Goal: Task Accomplishment & Management: Manage account settings

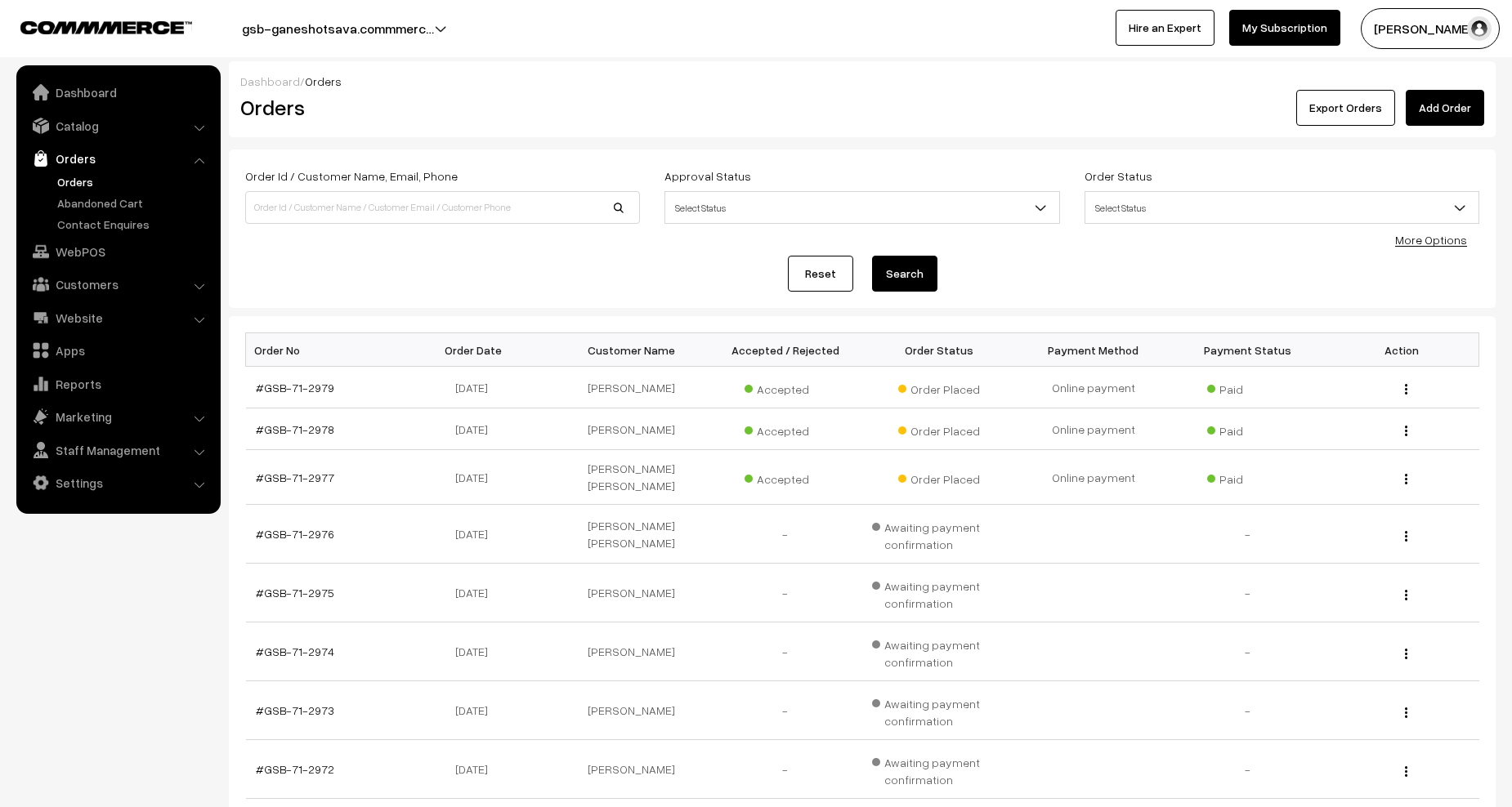
click at [73, 176] on link "Orders" at bounding box center [133, 182] width 162 height 17
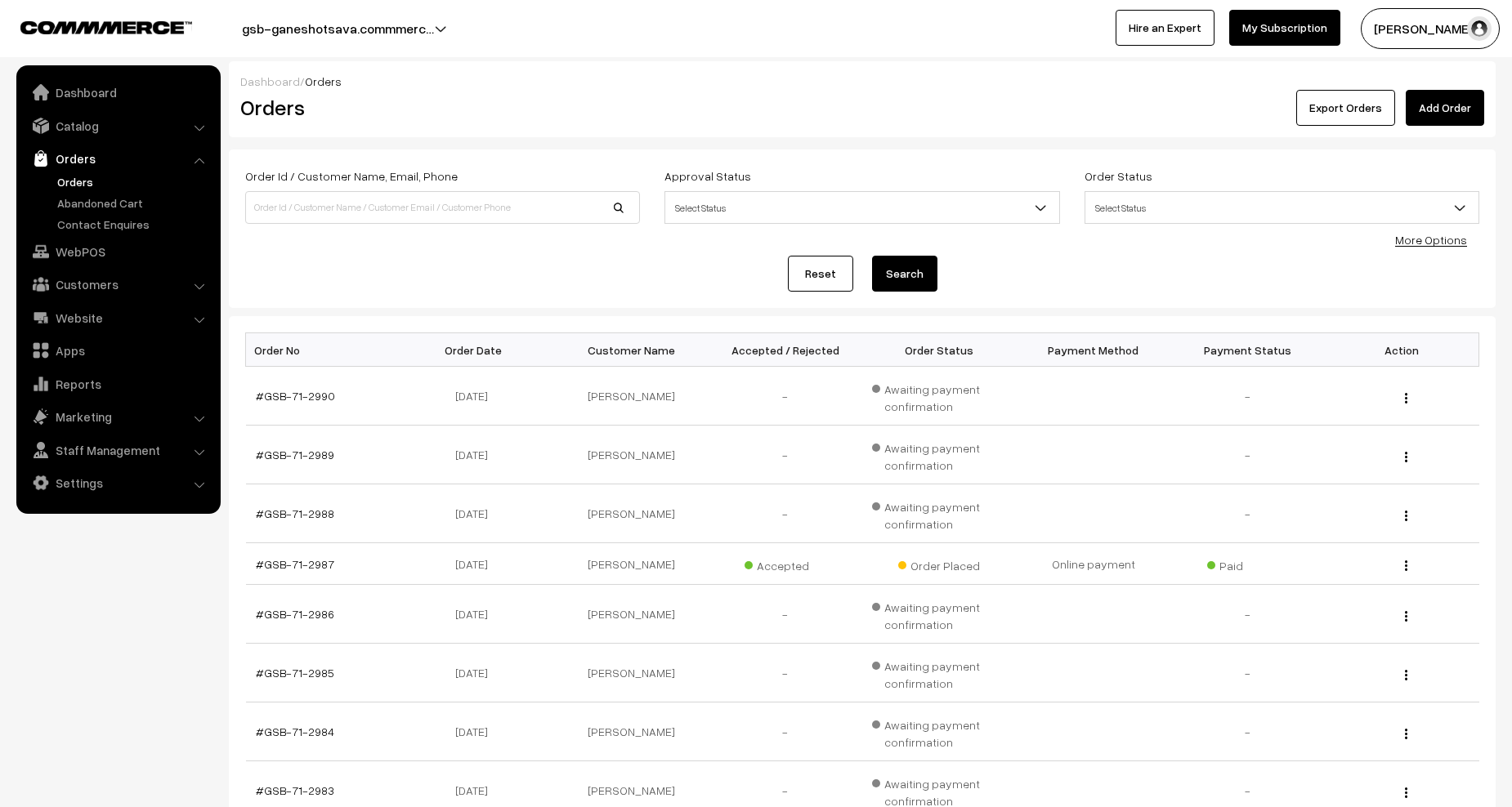
click at [58, 183] on link "Orders" at bounding box center [133, 182] width 162 height 17
